Goal: Navigation & Orientation: Find specific page/section

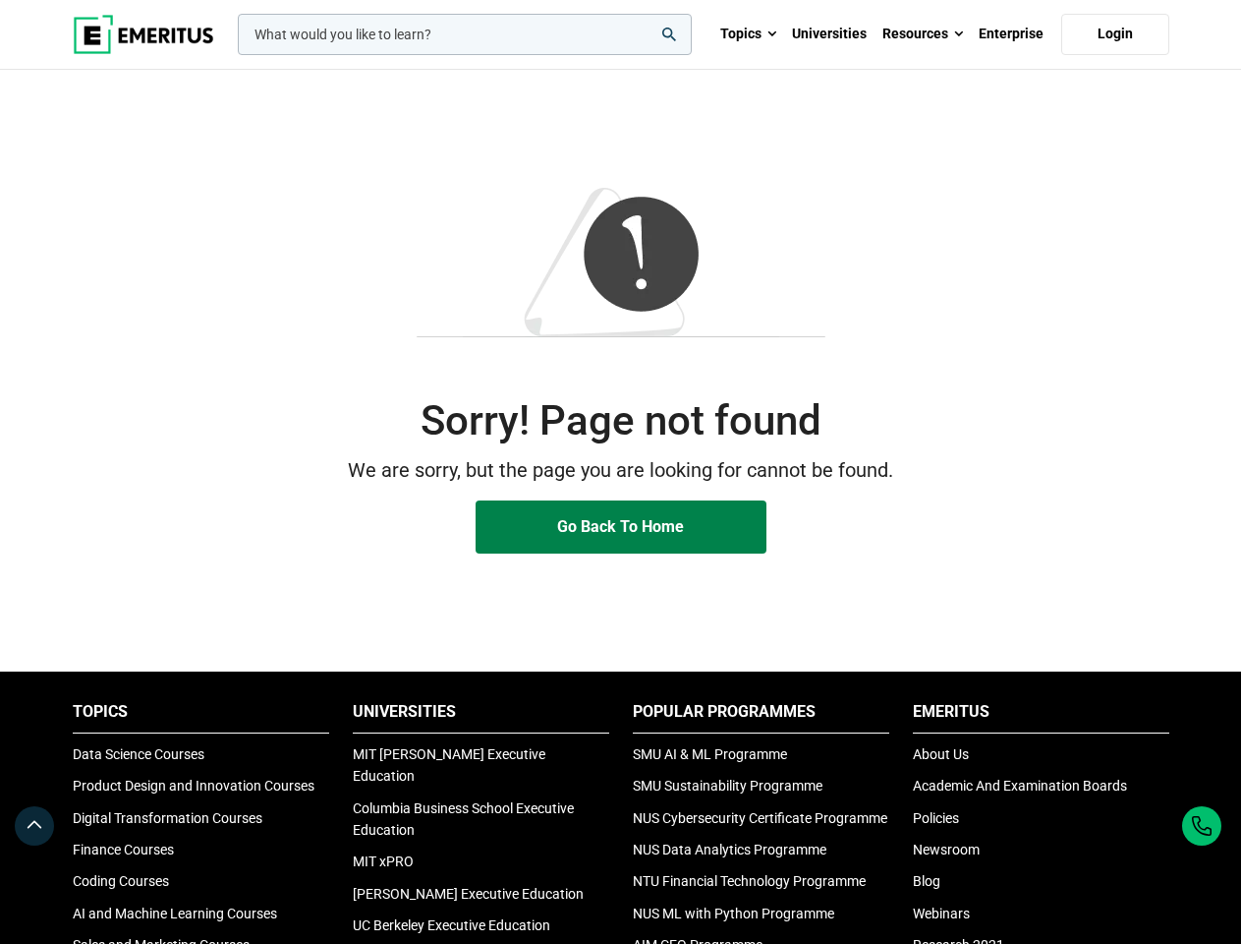
click at [620, 472] on p "We are sorry, but the page you are looking for cannot be found." at bounding box center [621, 470] width 1097 height 30
click at [465, 34] on input "woocommerce-product-search-field-0" at bounding box center [465, 34] width 454 height 41
click at [923, 34] on link "Resources" at bounding box center [923, 34] width 96 height 69
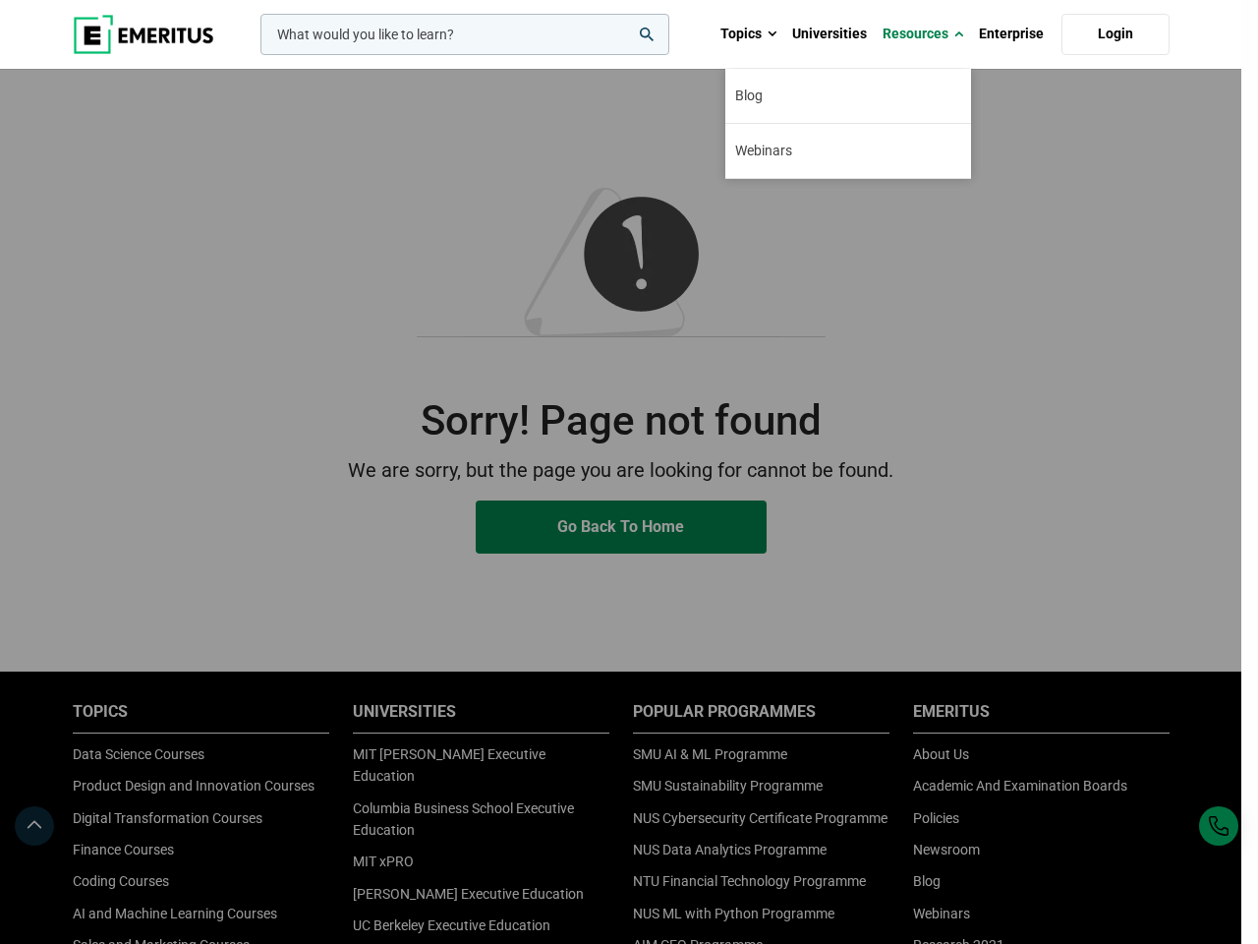
click at [481, 55] on div "leadership marketing project management data science product management" at bounding box center [463, 34] width 413 height 41
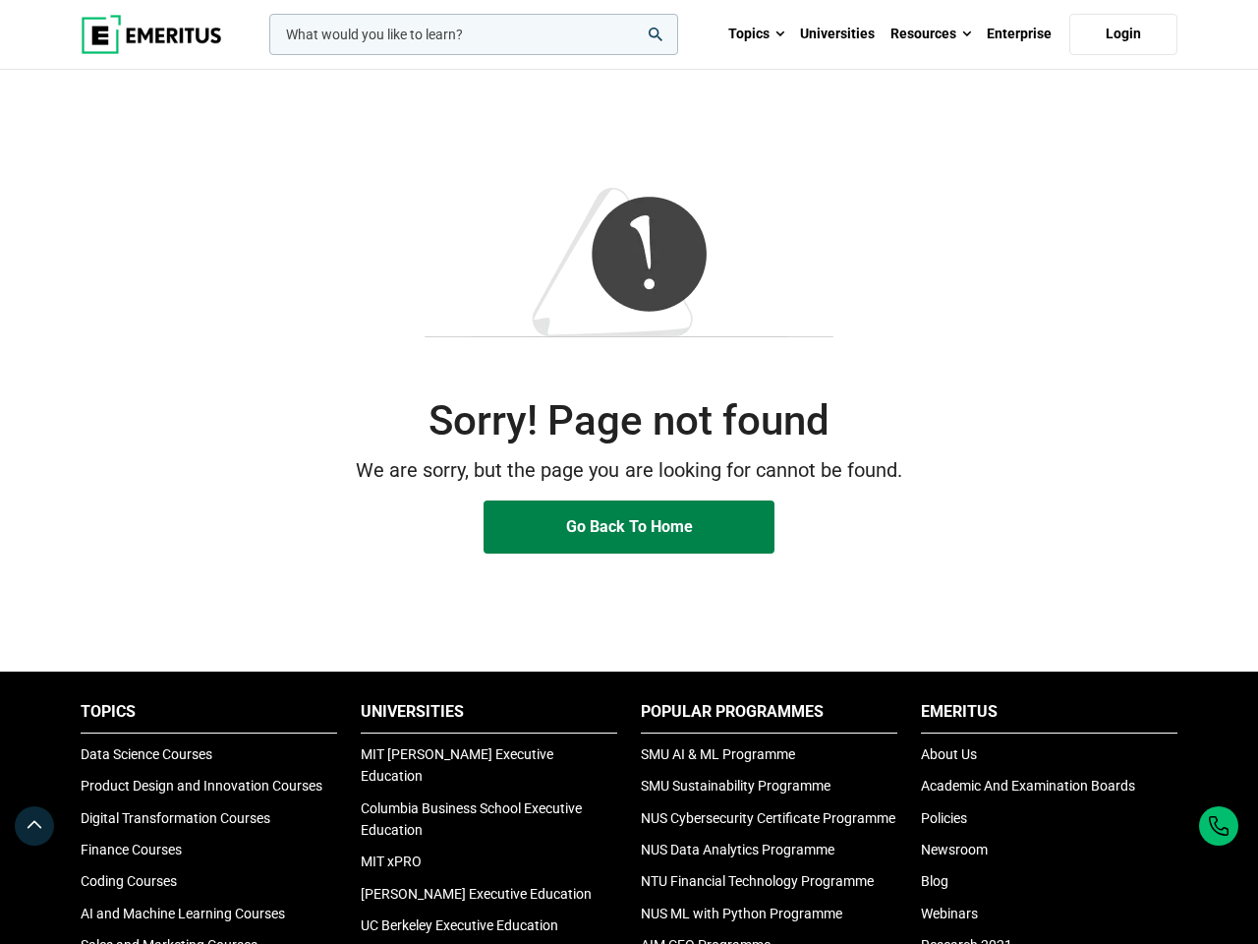
click at [761, 717] on li "Popular Programmes" at bounding box center [769, 716] width 257 height 31
click at [1041, 717] on li "Emeritus" at bounding box center [1049, 716] width 257 height 31
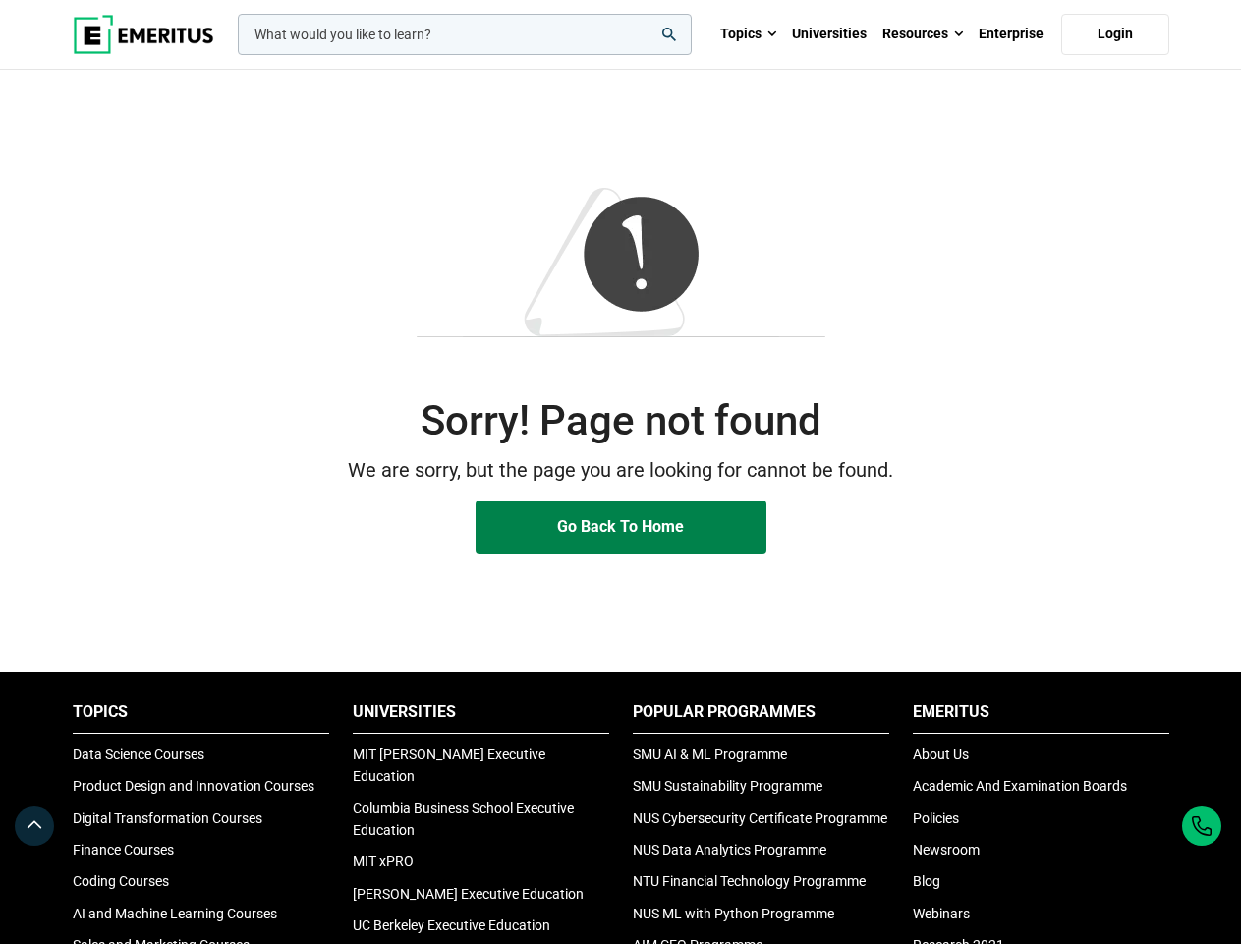
click at [34, 826] on icon at bounding box center [35, 826] width 20 height 24
